Goal: Information Seeking & Learning: Find specific fact

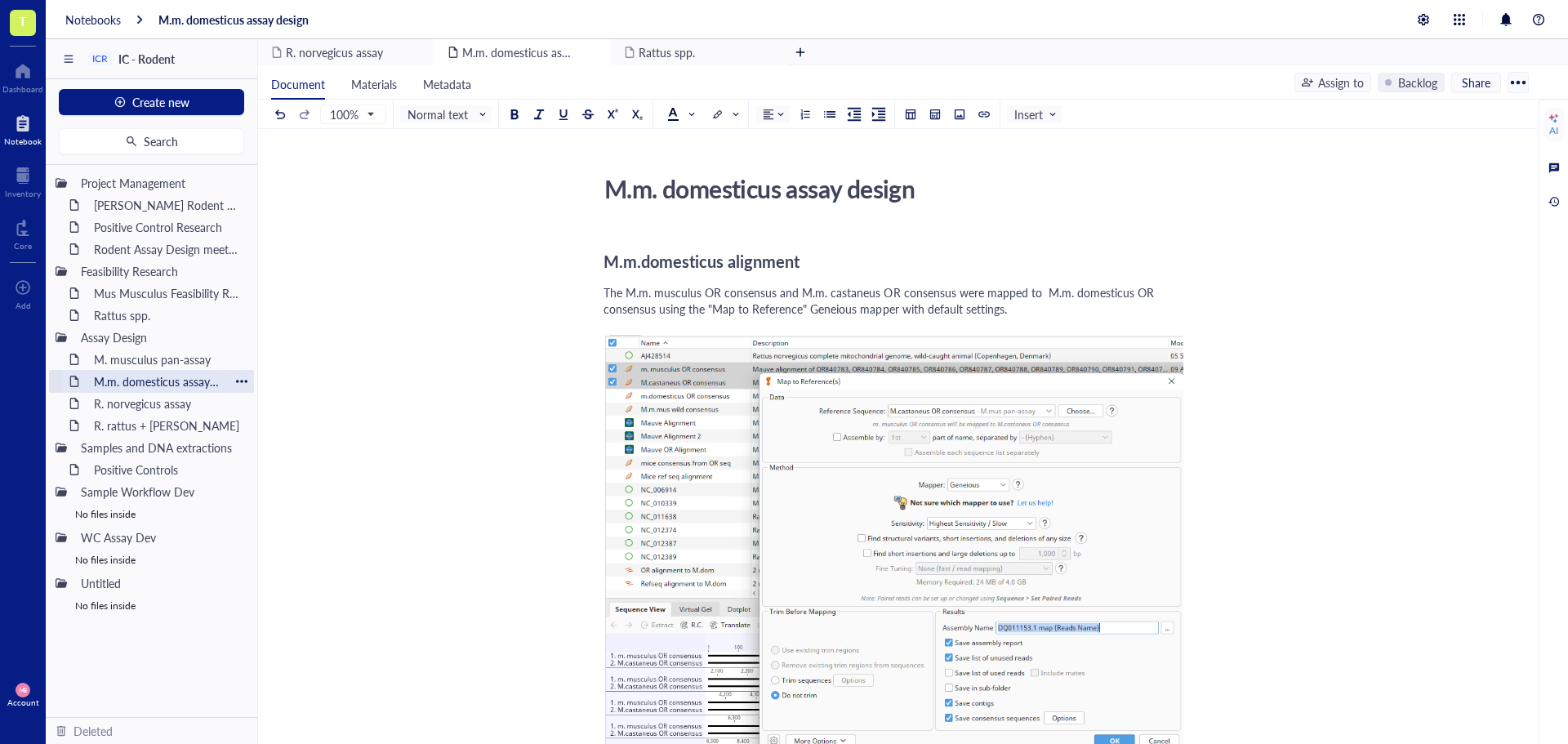
scroll to position [1552, 0]
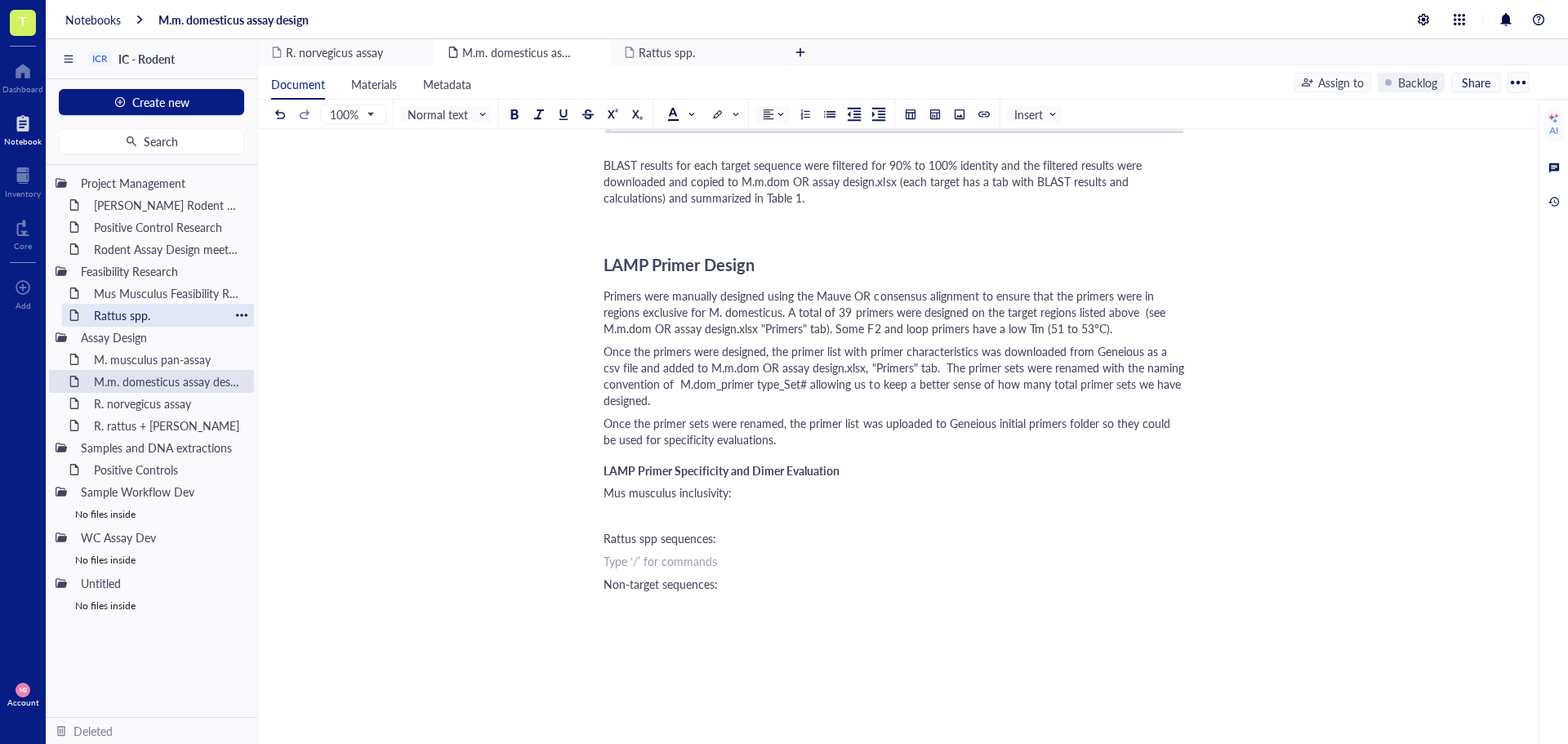
click at [136, 314] on div "Rattus spp." at bounding box center [158, 315] width 143 height 23
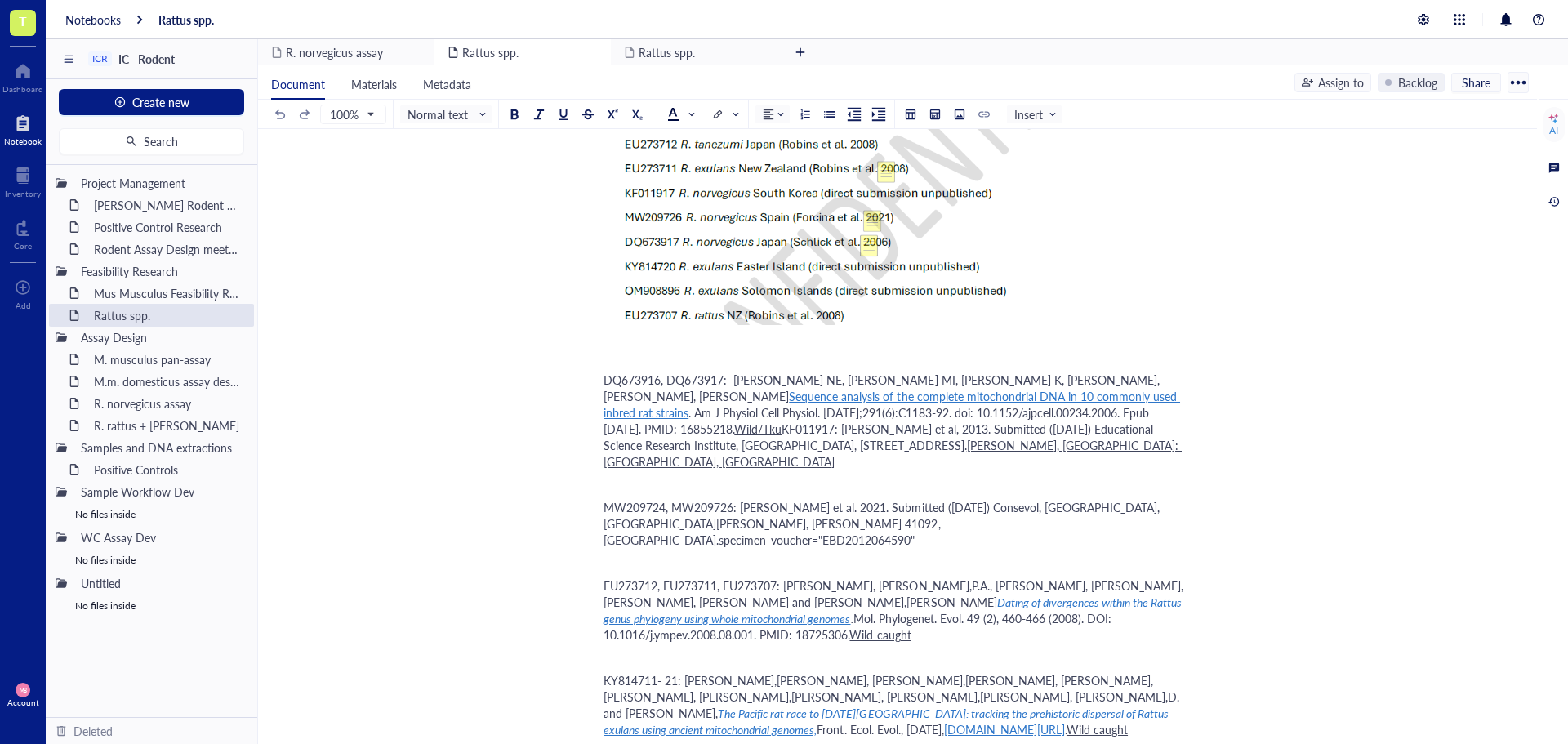
scroll to position [1552, 0]
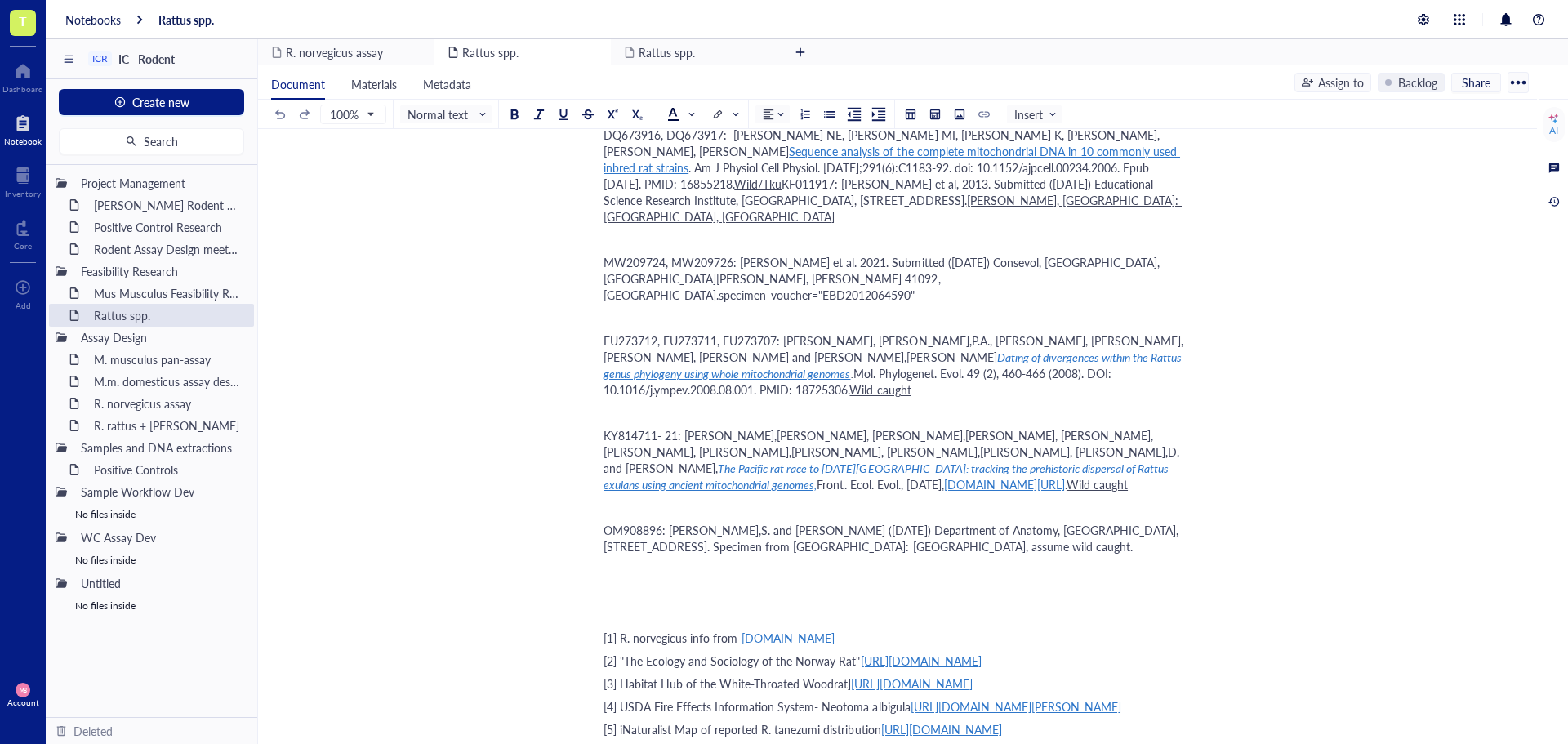
click at [615, 584] on div "﻿ Type ‘/’ for commands" at bounding box center [893, 592] width 582 height 17
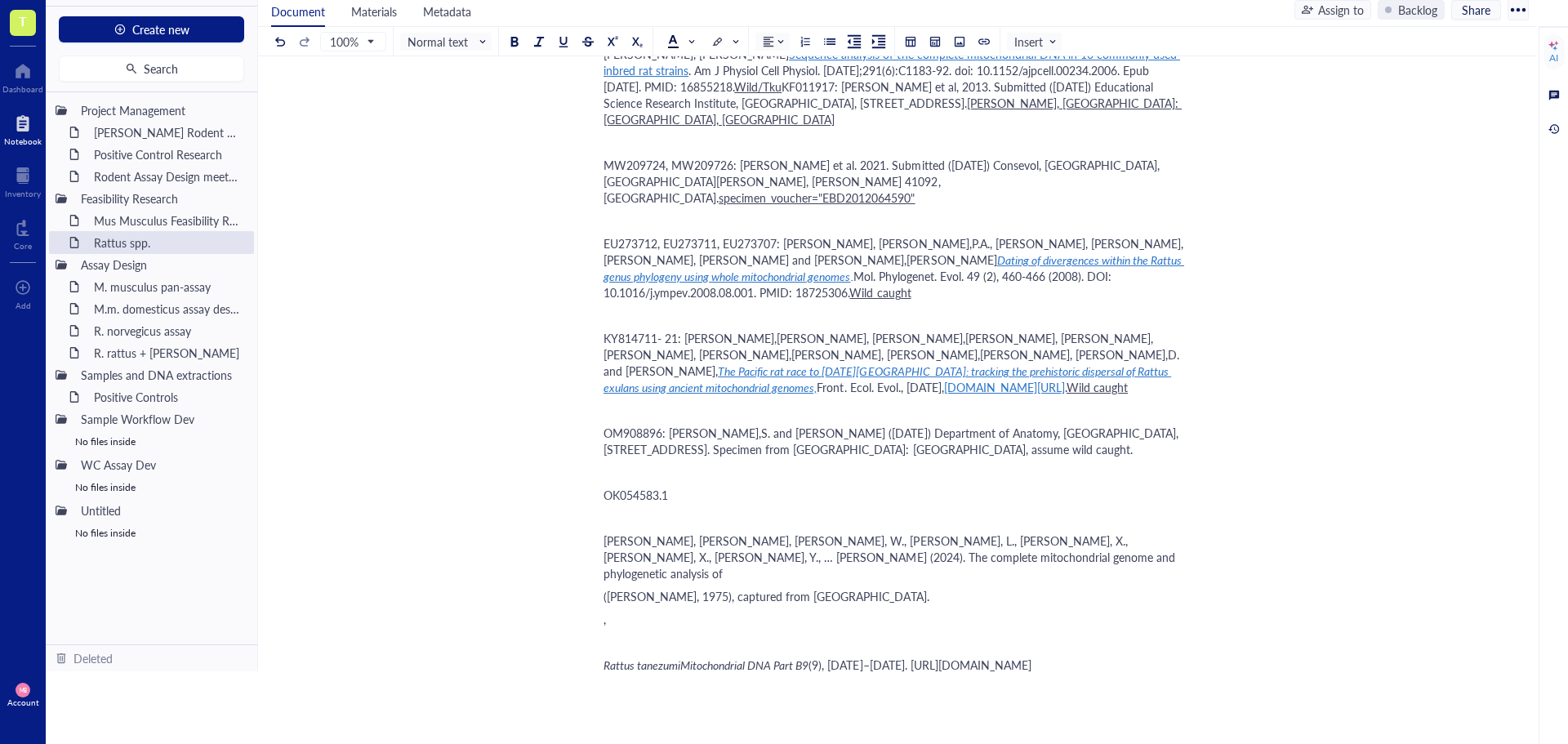
scroll to position [1591, 0]
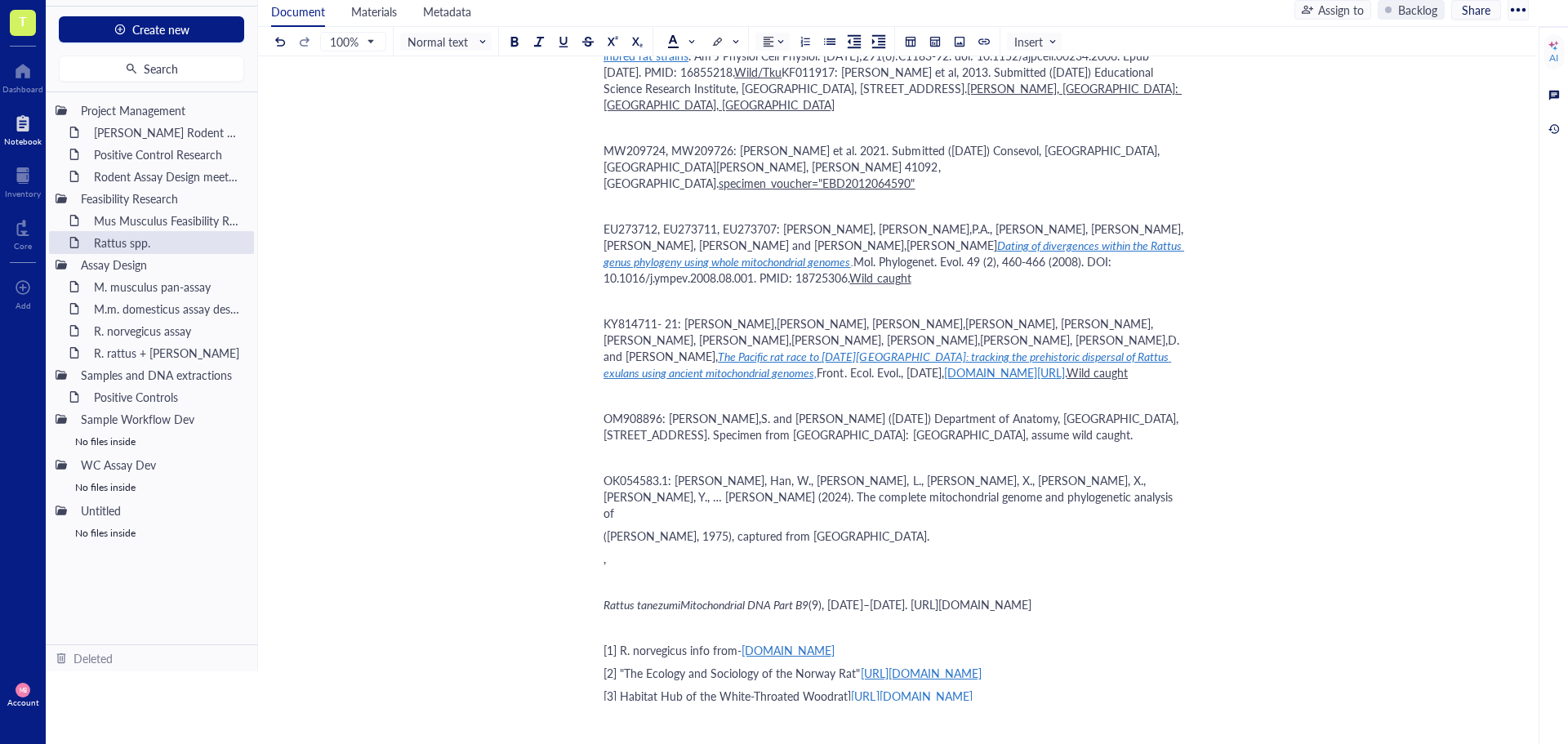
click at [810, 472] on div "OK054583.1: [PERSON_NAME], Han, W., [PERSON_NAME], L., [PERSON_NAME], X., [PERS…" at bounding box center [893, 496] width 582 height 49
click at [771, 597] on span "Rattus tanezumiMitochondrial DNA Part B9" at bounding box center [705, 605] width 205 height 17
click at [767, 472] on div "OK054583.1: [PERSON_NAME], Han, W., [PERSON_NAME], L., [PERSON_NAME], X., [PERS…" at bounding box center [893, 496] width 582 height 49
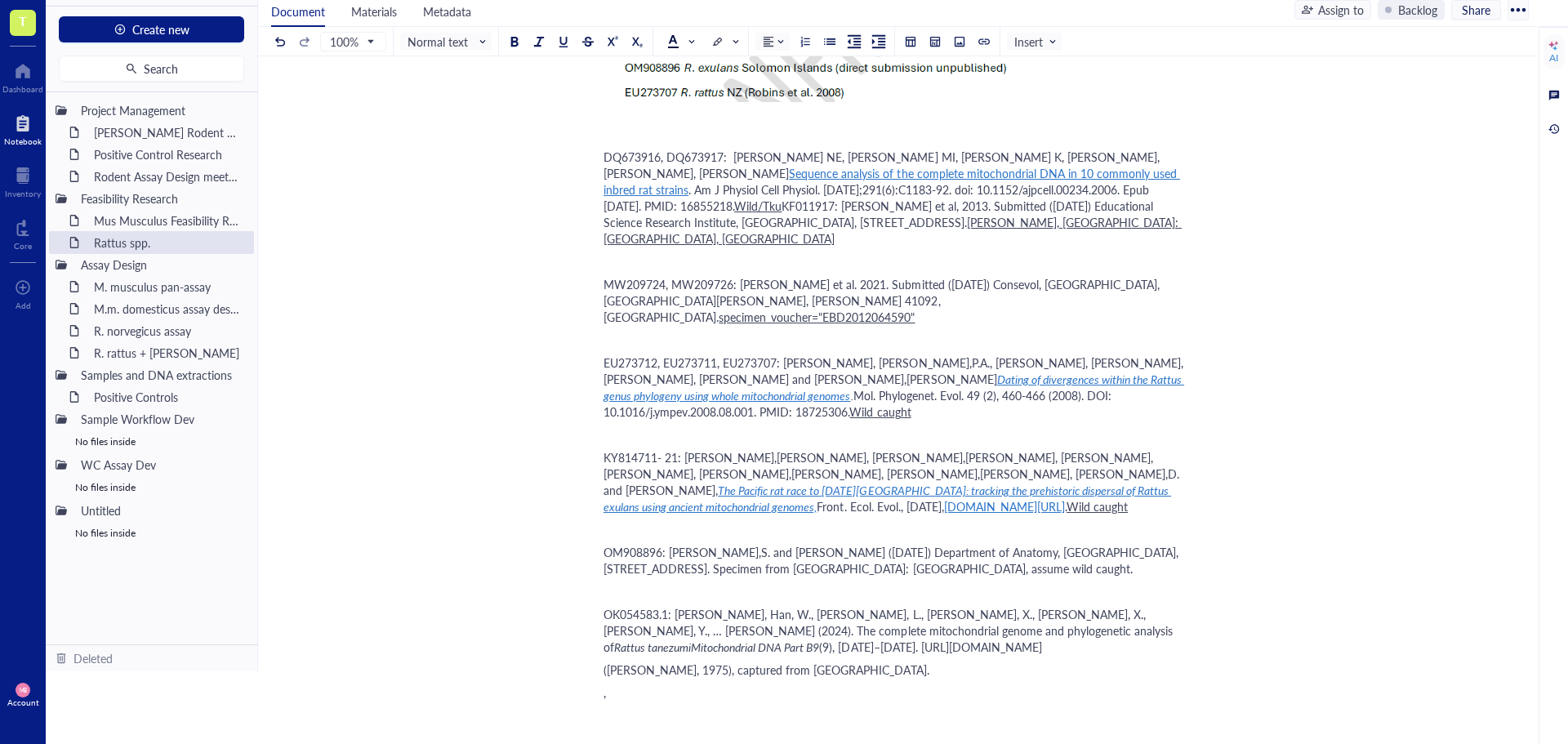
scroll to position [1458, 0]
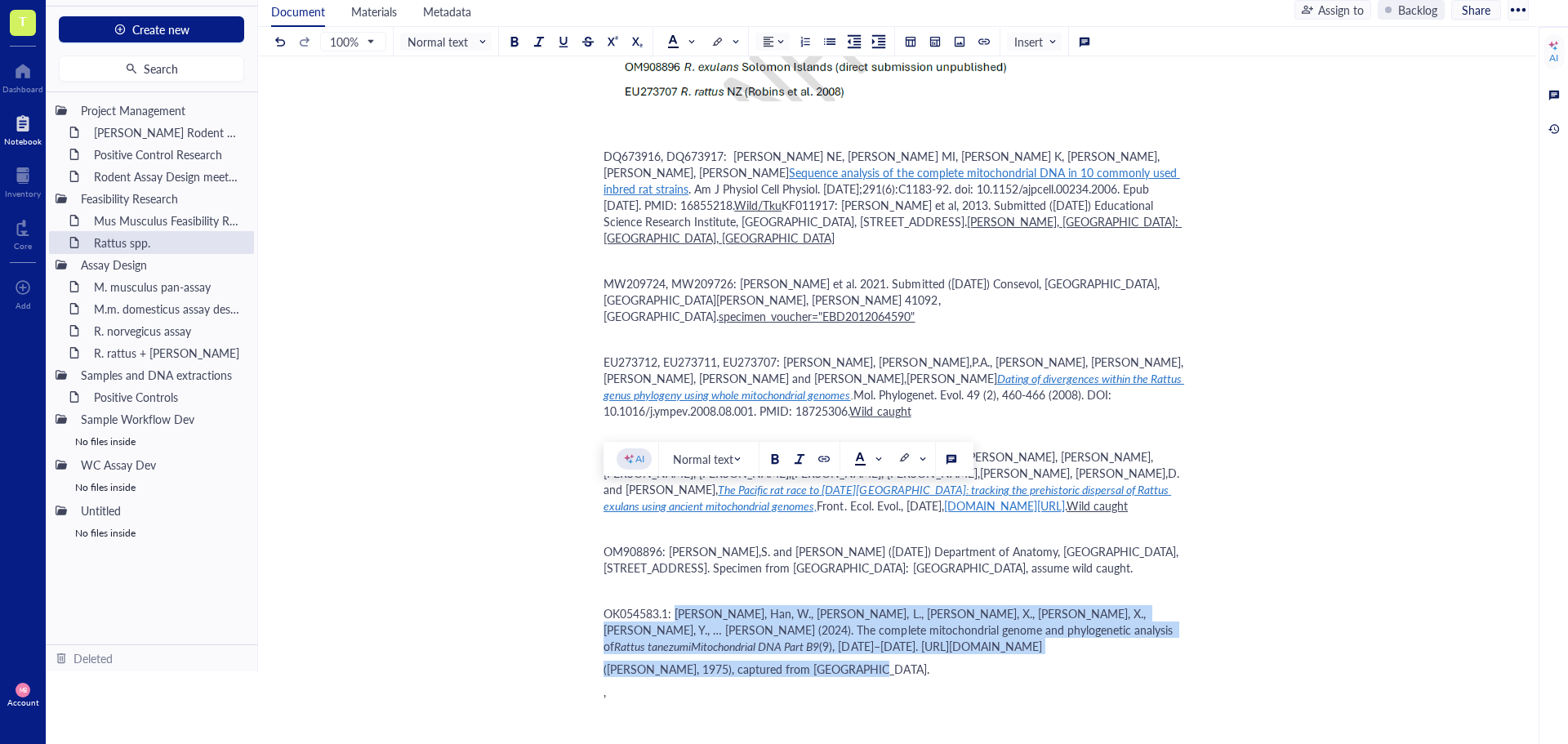
drag, startPoint x: 862, startPoint y: 591, endPoint x: 676, endPoint y: 503, distance: 205.8
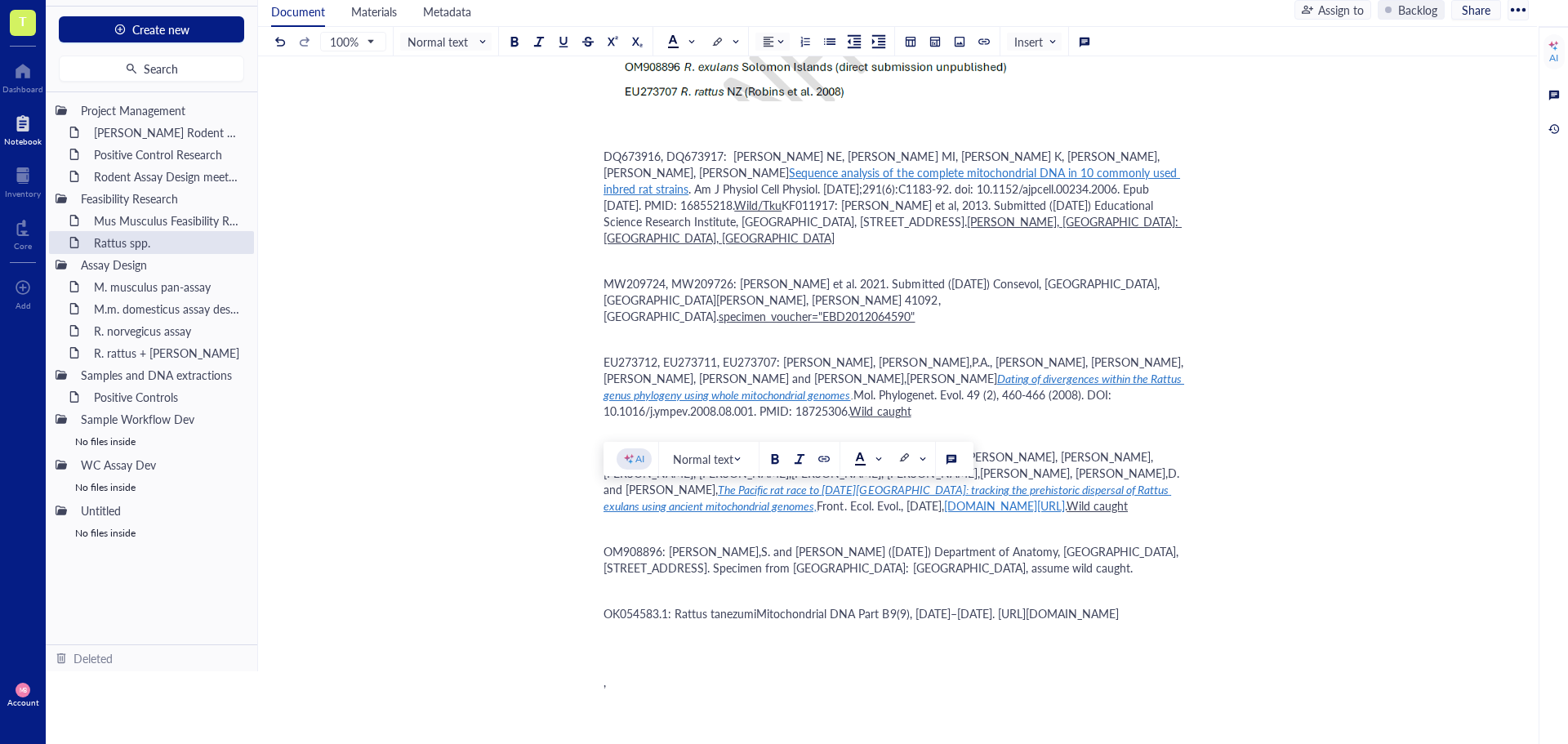
drag, startPoint x: 678, startPoint y: 502, endPoint x: 866, endPoint y: 510, distance: 188.2
click at [866, 605] on div "OK054583.1: Rattus tanezumiMitochondrial DNA Part B9(9), [DATE]–[DATE]. [URL][D…" at bounding box center [893, 614] width 582 height 17
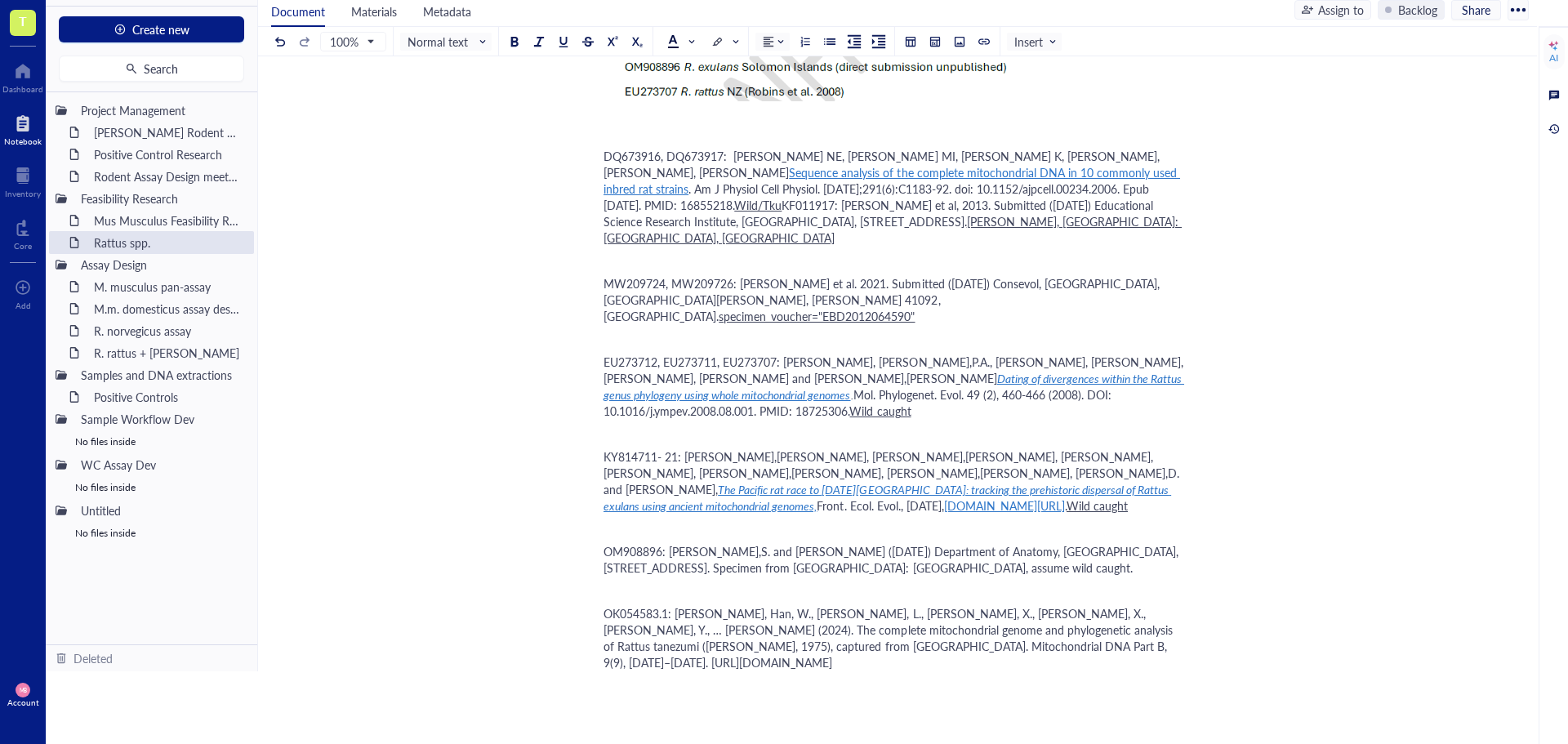
click at [637, 700] on div "﻿ Type ‘/’ for commands" at bounding box center [893, 709] width 582 height 17
drag, startPoint x: 610, startPoint y: 602, endPoint x: 602, endPoint y: 585, distance: 18.8
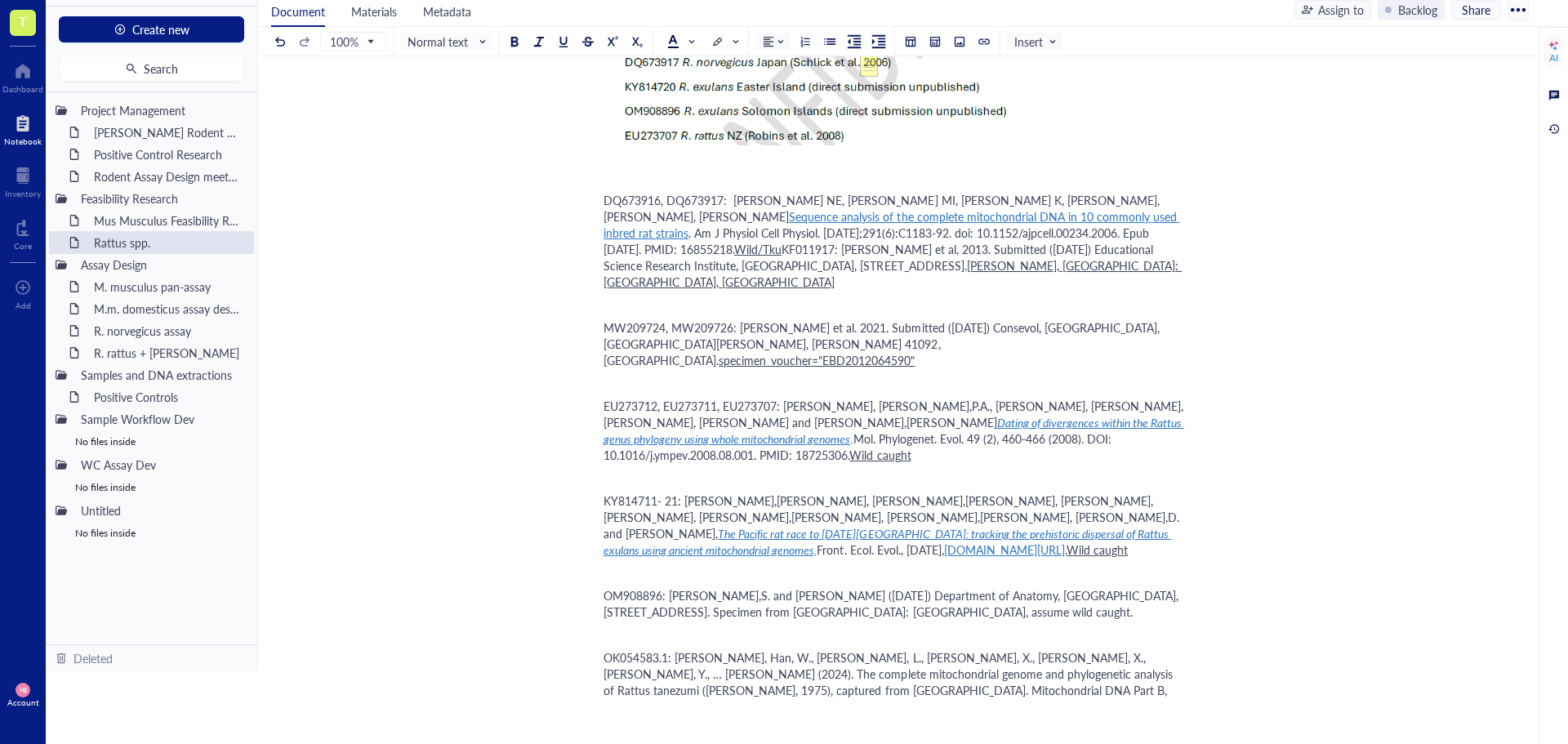
scroll to position [1377, 0]
